Goal: Answer question/provide support

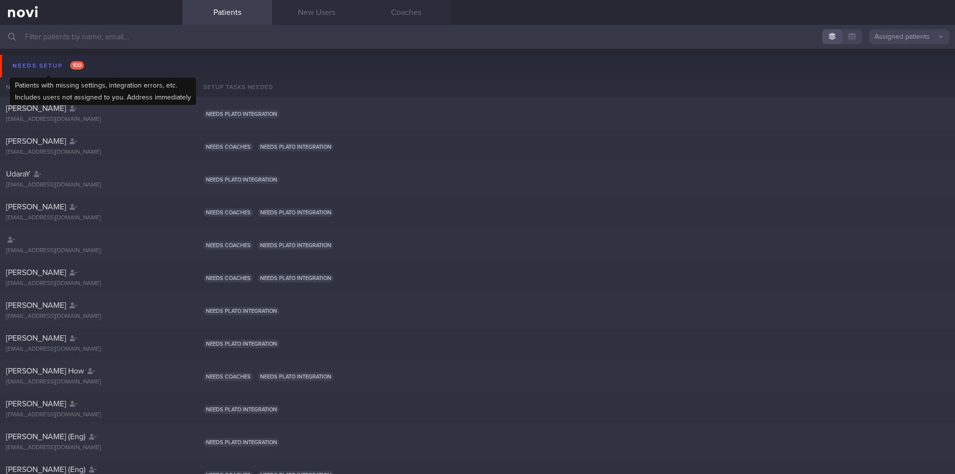
click at [56, 67] on div "Needs setup 100" at bounding box center [48, 65] width 77 height 13
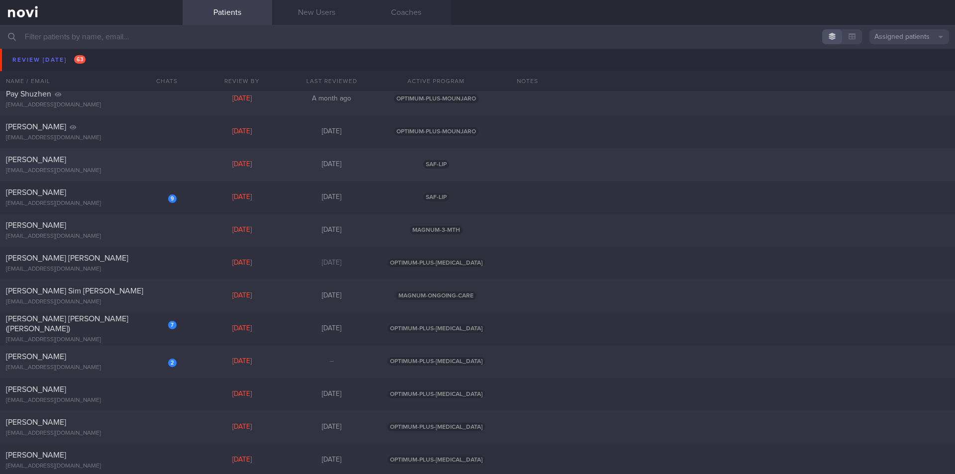
scroll to position [1028, 0]
click at [85, 367] on div "[EMAIL_ADDRESS][DOMAIN_NAME]" at bounding box center [91, 367] width 171 height 7
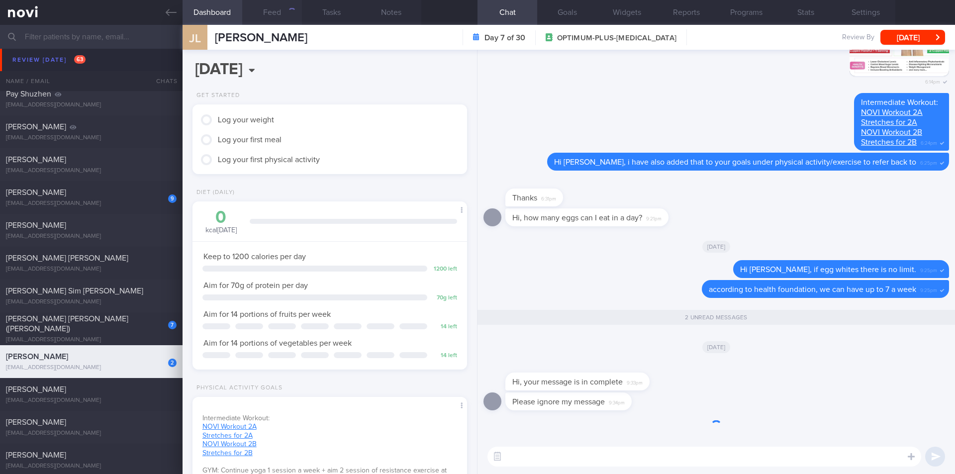
scroll to position [0, 0]
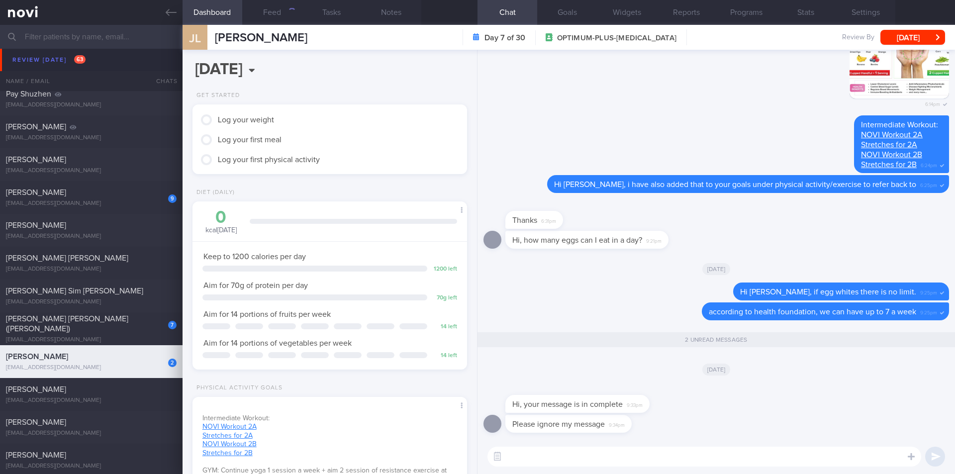
click at [574, 465] on textarea at bounding box center [704, 457] width 434 height 20
type textarea "H"
type textarea "Hi [PERSON_NAME], no worries."
drag, startPoint x: 632, startPoint y: 398, endPoint x: 598, endPoint y: 398, distance: 34.3
click at [598, 398] on div "Hi, your message is in complete 9:33pm" at bounding box center [577, 404] width 144 height 18
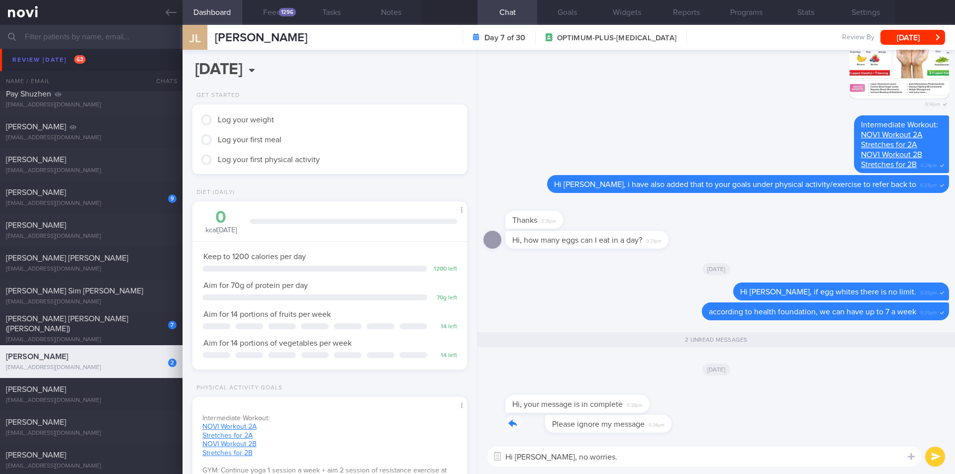
drag, startPoint x: 609, startPoint y: 425, endPoint x: 689, endPoint y: 421, distance: 80.7
click at [689, 421] on div "Please ignore my message 9:34pm" at bounding box center [717, 427] width 466 height 24
click at [935, 463] on button "submit" at bounding box center [935, 457] width 20 height 20
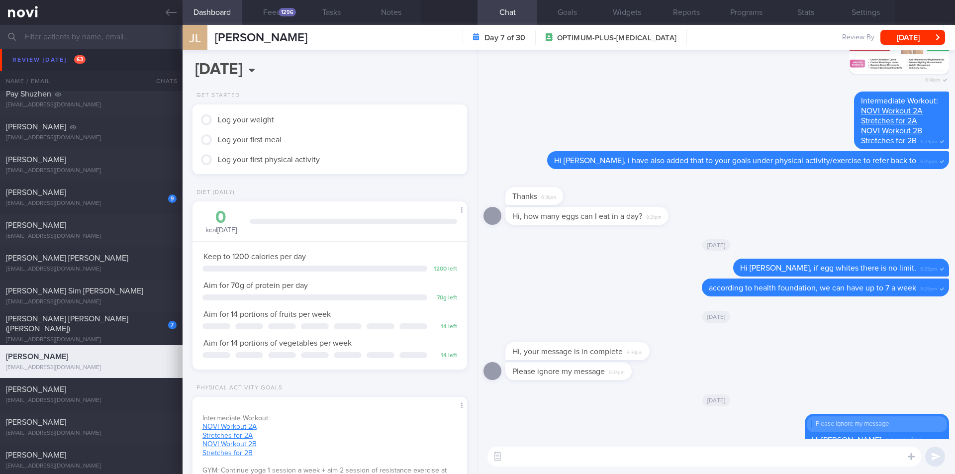
scroll to position [0, 0]
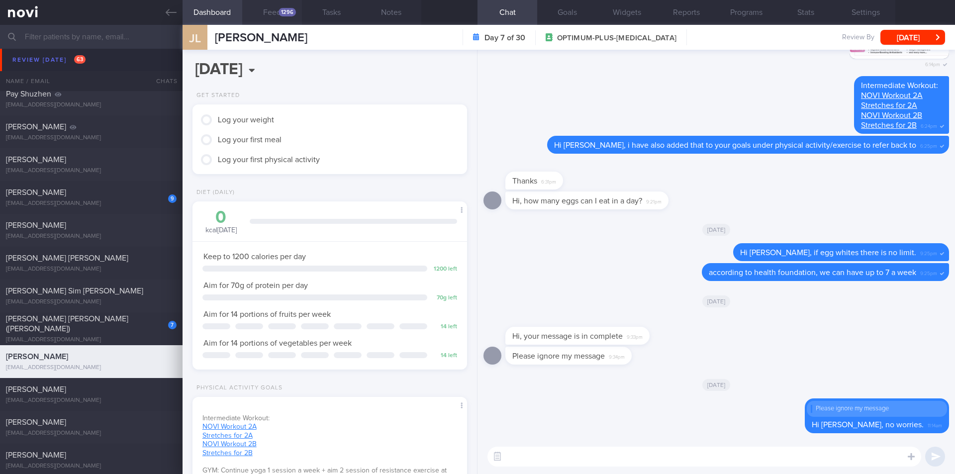
click at [277, 18] on button "Feed 1296" at bounding box center [272, 12] width 60 height 25
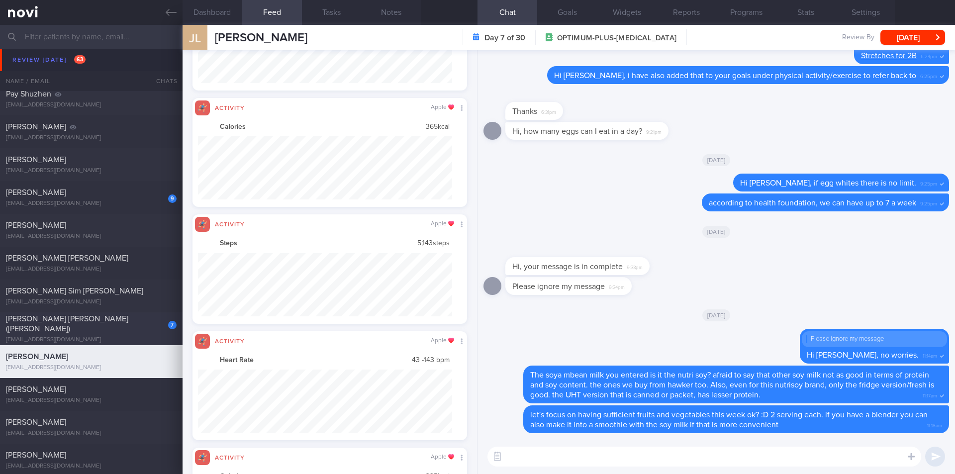
click at [106, 328] on div "[PERSON_NAME] [PERSON_NAME] ([PERSON_NAME])" at bounding box center [90, 324] width 168 height 20
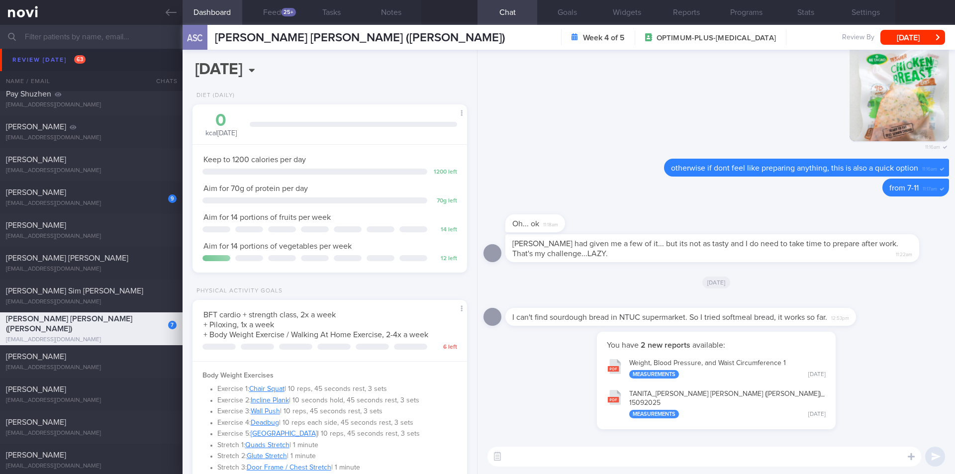
scroll to position [139, 250]
click at [583, 461] on textarea at bounding box center [704, 457] width 434 height 20
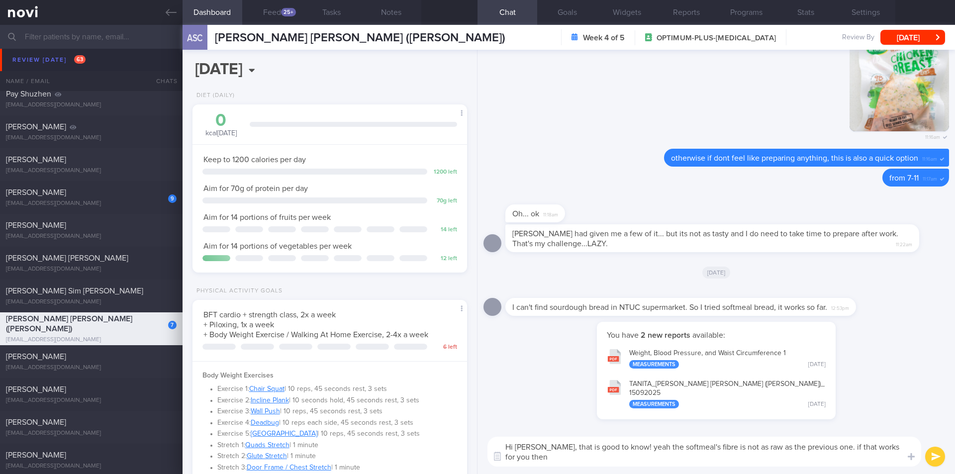
scroll to position [0, 0]
type textarea "Hi [PERSON_NAME], that is good to know! yeah the softmeal's fibre is not as raw…"
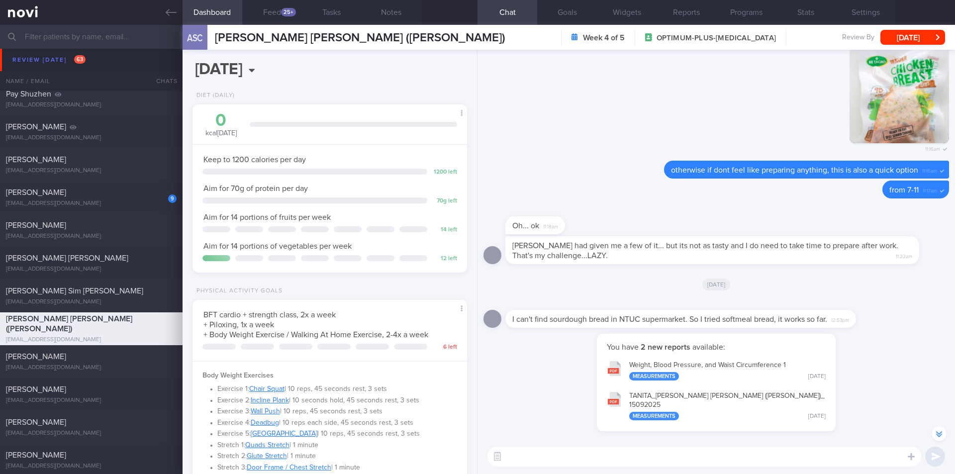
scroll to position [0, 0]
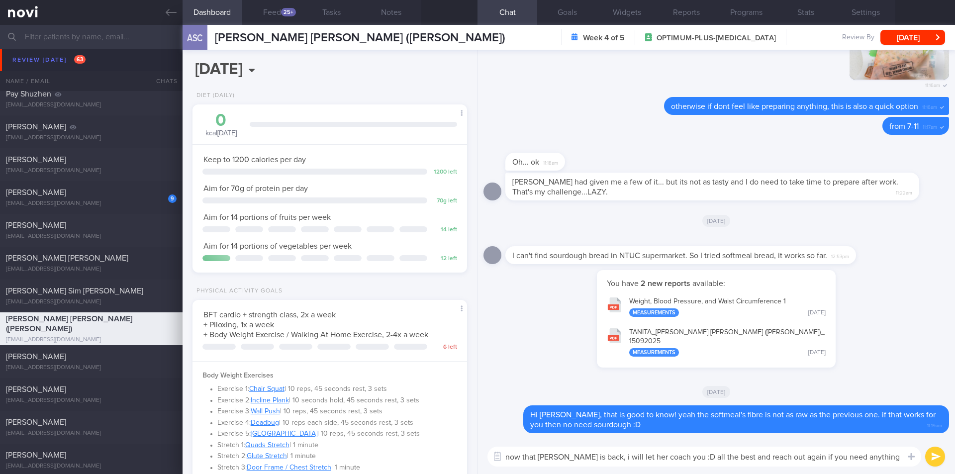
type textarea "now that [PERSON_NAME] is back, i will let her coach you :D all the best and re…"
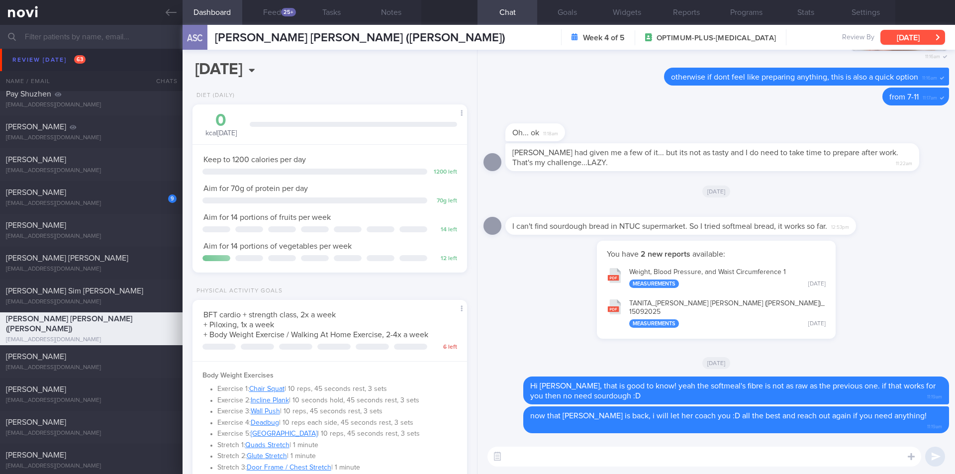
click at [911, 39] on button "[DATE]" at bounding box center [912, 37] width 65 height 15
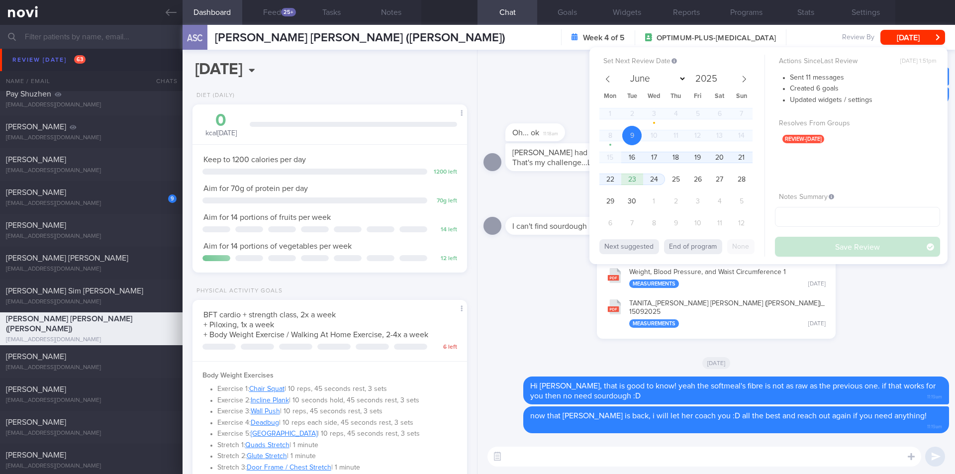
click at [884, 328] on div "You have 2 new reports available: Weight, Blood Pressure, and Waist Circumferen…" at bounding box center [717, 295] width 466 height 108
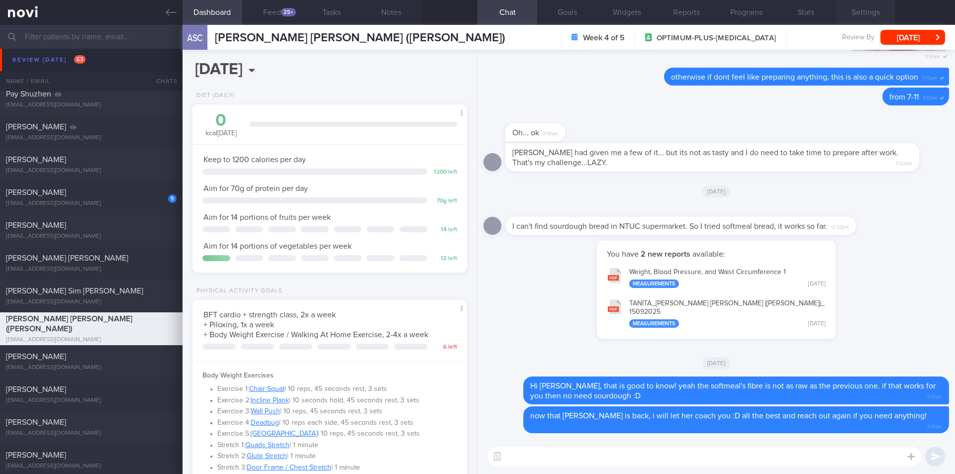
click at [861, 8] on button "Settings" at bounding box center [866, 12] width 60 height 25
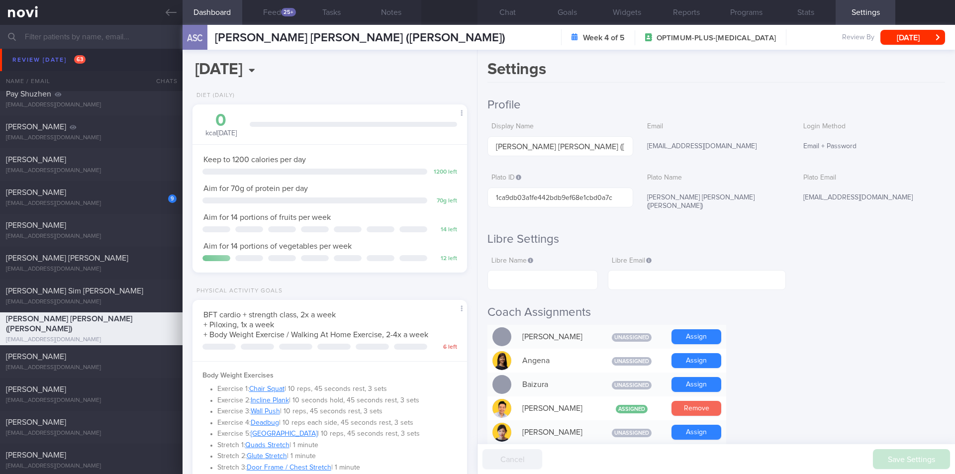
click at [690, 401] on button "Remove" at bounding box center [697, 408] width 50 height 15
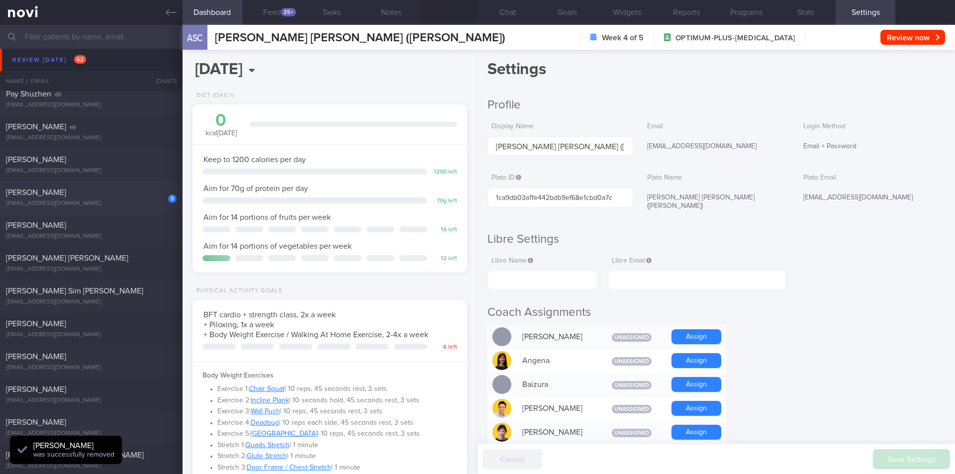
click at [40, 199] on div "9 [PERSON_NAME] [EMAIL_ADDRESS][DOMAIN_NAME]" at bounding box center [91, 198] width 183 height 20
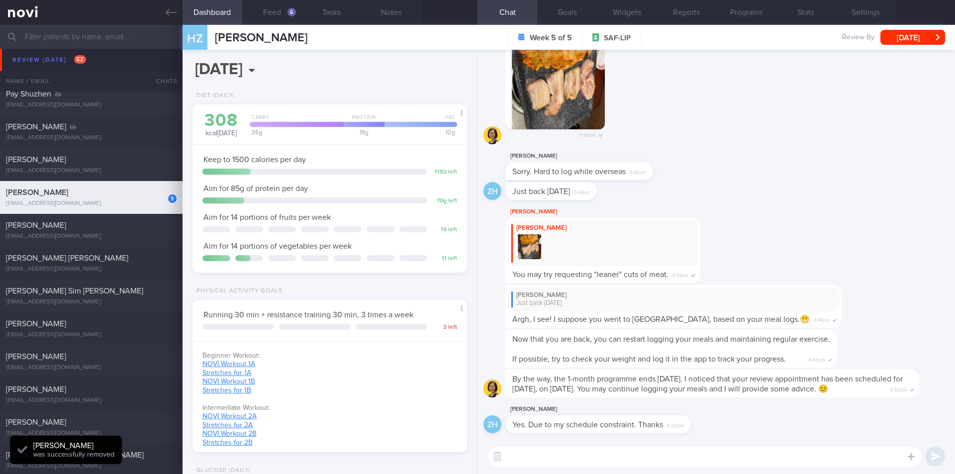
scroll to position [126, 254]
click at [864, 14] on button "Settings" at bounding box center [866, 12] width 60 height 25
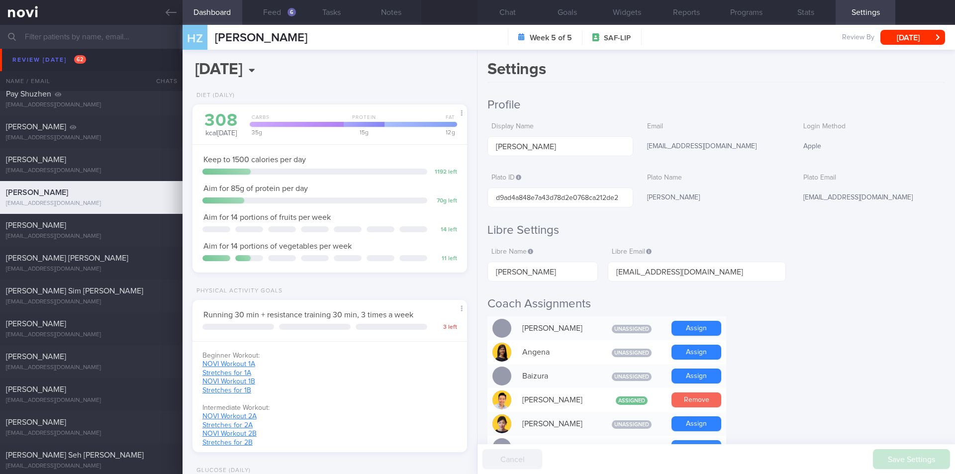
click at [691, 394] on button "Remove" at bounding box center [697, 399] width 50 height 15
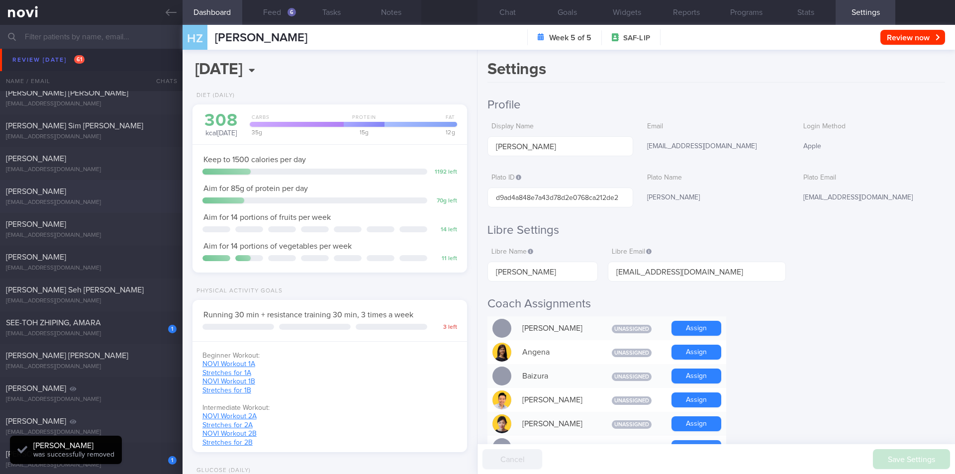
scroll to position [1161, 0]
click at [94, 318] on span "SEE-TOH ZHIPING, AMARA" at bounding box center [53, 322] width 95 height 8
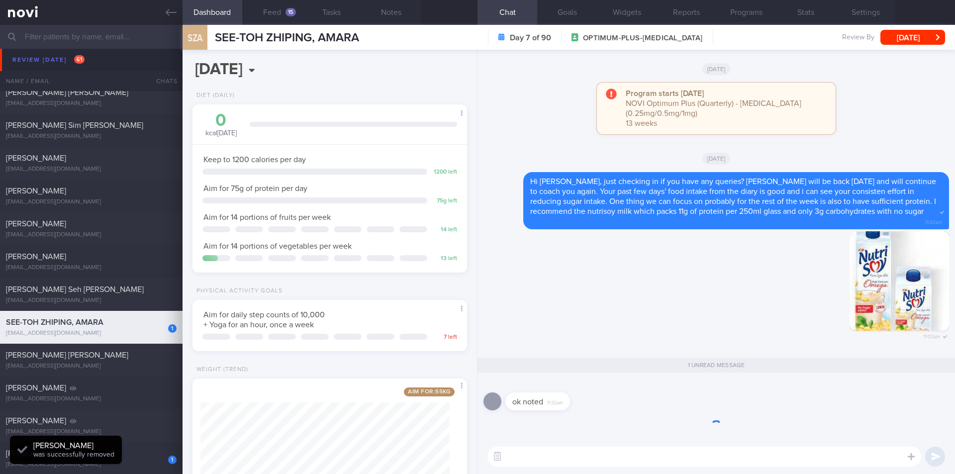
scroll to position [0, 0]
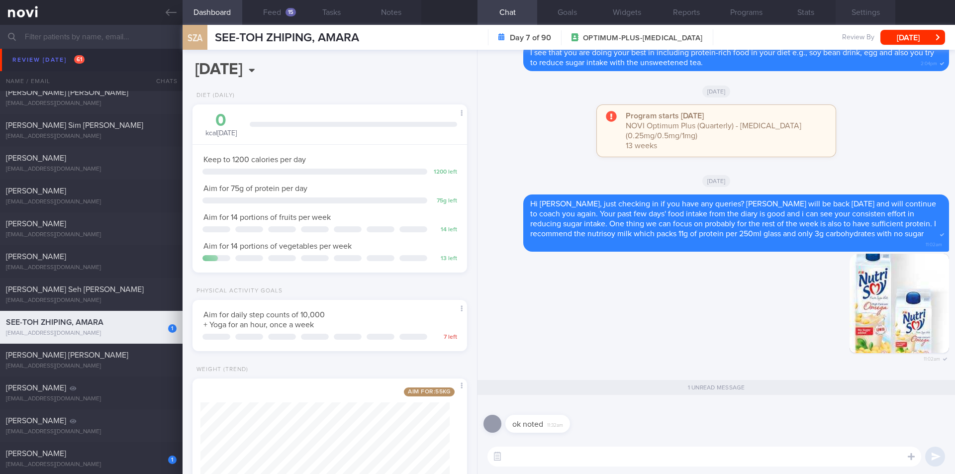
click at [875, 5] on button "Settings" at bounding box center [866, 12] width 60 height 25
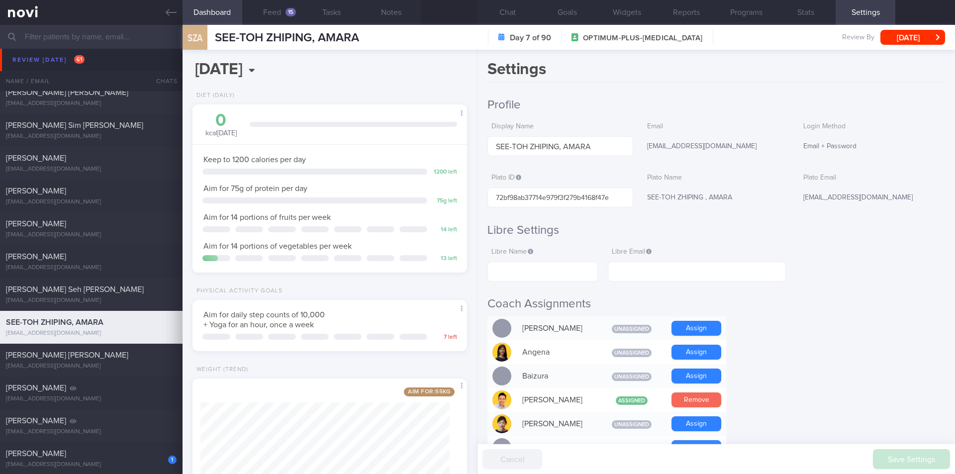
click at [680, 404] on button "Remove" at bounding box center [697, 399] width 50 height 15
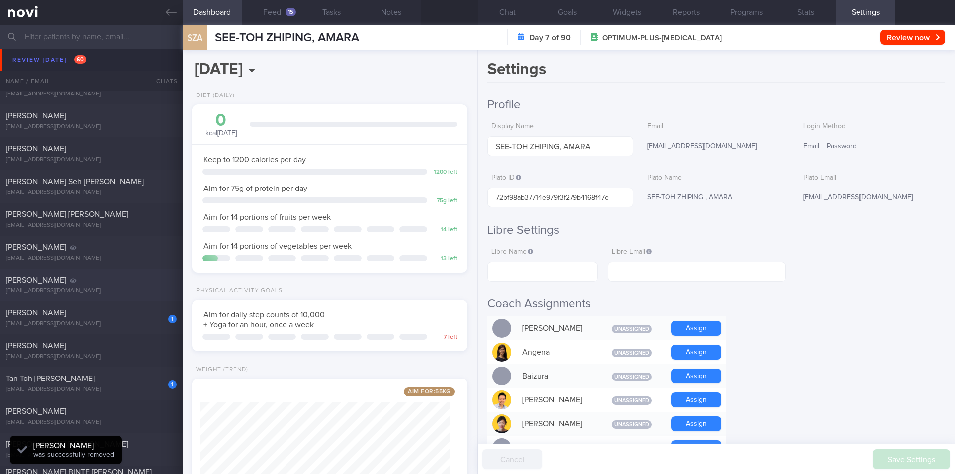
scroll to position [1269, 0]
click at [110, 314] on div "[PERSON_NAME]" at bounding box center [90, 312] width 168 height 10
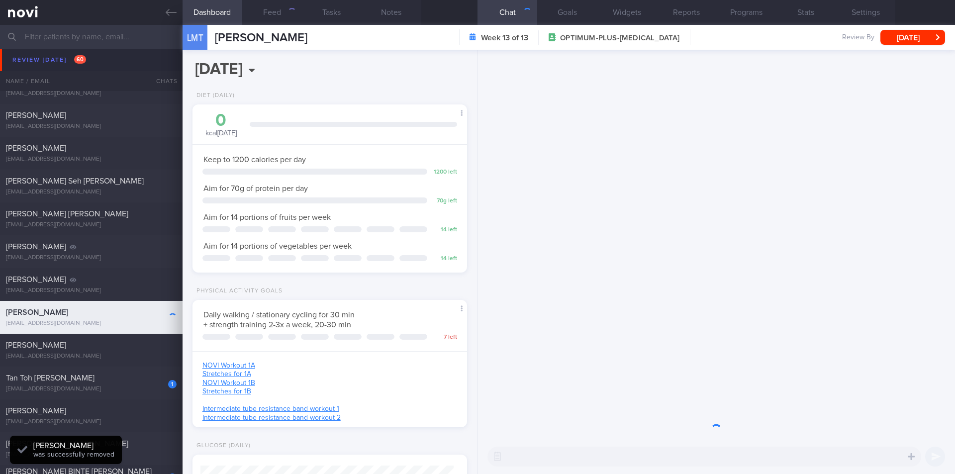
scroll to position [126, 254]
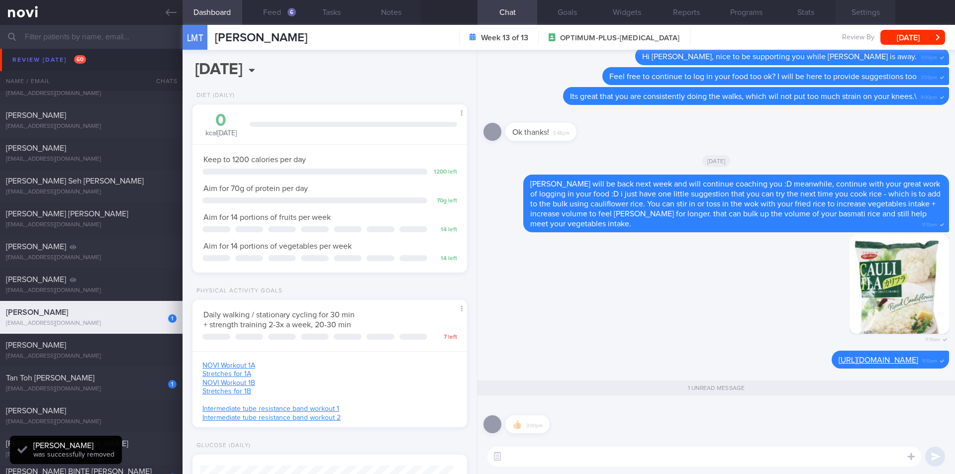
click at [877, 12] on button "Settings" at bounding box center [866, 12] width 60 height 25
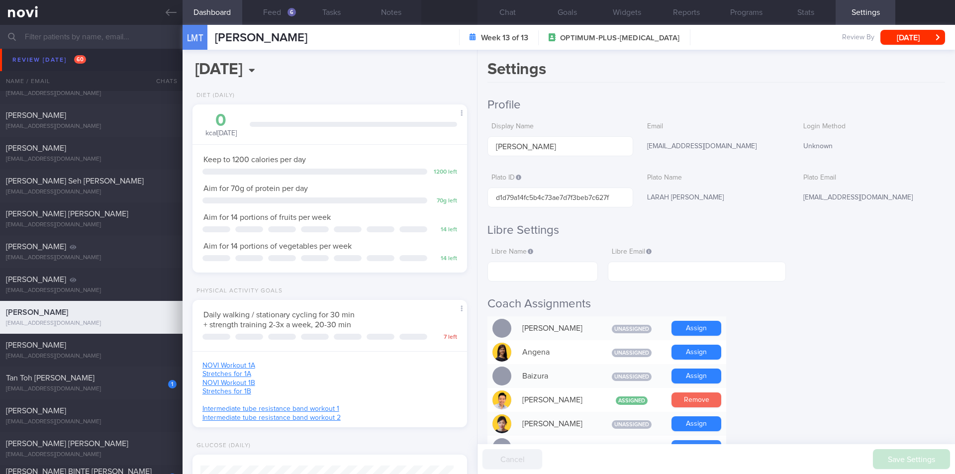
click at [680, 402] on button "Remove" at bounding box center [697, 399] width 50 height 15
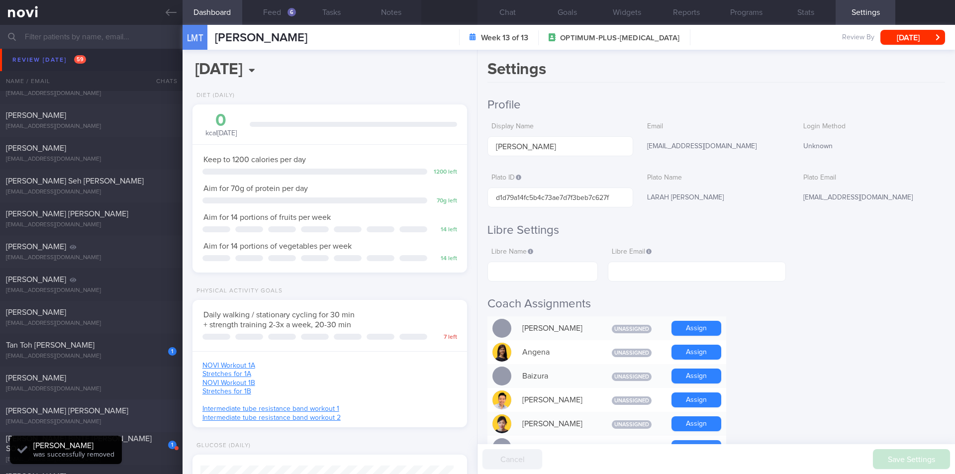
scroll to position [497314, 497187]
